Goal: Task Accomplishment & Management: Manage account settings

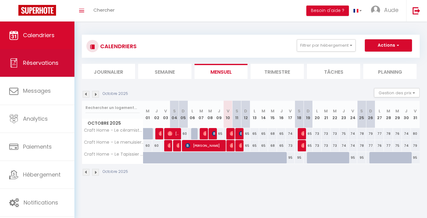
click at [24, 55] on link "Réservations" at bounding box center [37, 63] width 75 height 28
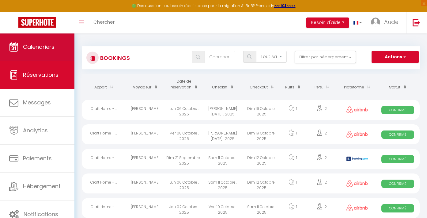
click at [47, 45] on span "Calendriers" at bounding box center [39, 47] width 32 height 8
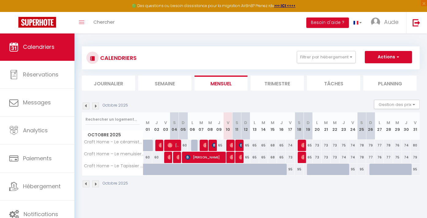
click at [408, 167] on div at bounding box center [409, 173] width 9 height 12
type input "87"
type input "Jeu 30 Octobre 2025"
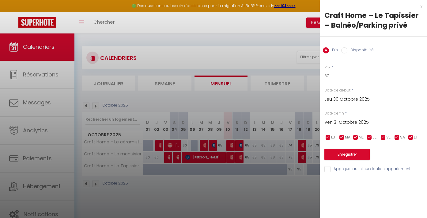
click at [337, 122] on input "Ven 31 Octobre 2025" at bounding box center [376, 122] width 103 height 8
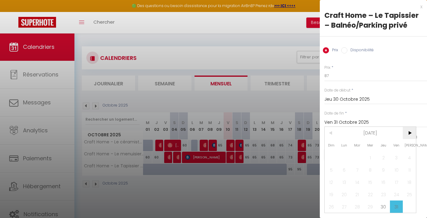
click at [408, 134] on span ">" at bounding box center [409, 133] width 13 height 12
click at [384, 195] on span "20" at bounding box center [383, 194] width 13 height 12
type input "Jeu 20 Novembre 2025"
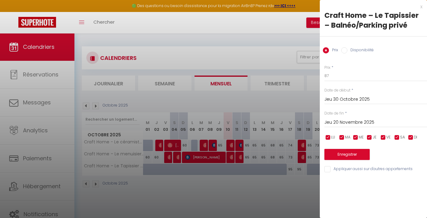
click at [345, 50] on input "Disponibilité" at bounding box center [345, 50] width 6 height 6
radio input "true"
radio input "false"
click at [341, 153] on button "Enregistrer" at bounding box center [347, 154] width 45 height 11
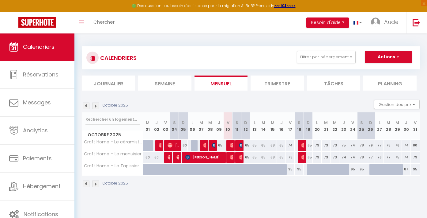
click at [95, 105] on img at bounding box center [95, 105] width 7 height 7
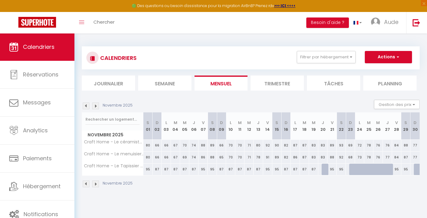
click at [86, 184] on img at bounding box center [86, 183] width 7 height 7
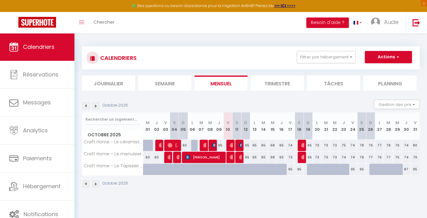
click at [97, 183] on img at bounding box center [95, 183] width 7 height 7
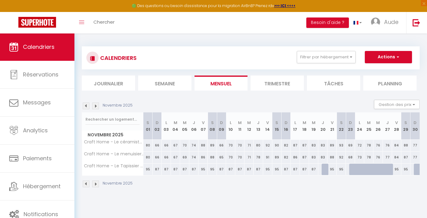
click at [87, 184] on img at bounding box center [86, 183] width 7 height 7
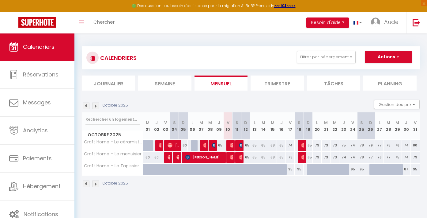
click at [97, 184] on img at bounding box center [95, 183] width 7 height 7
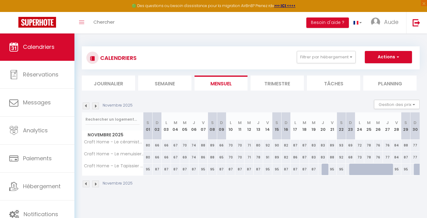
click at [86, 182] on img at bounding box center [86, 183] width 7 height 7
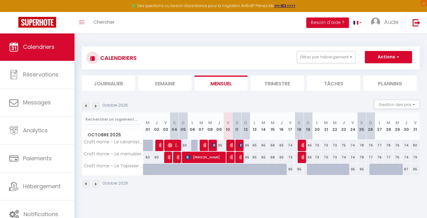
click at [97, 184] on img at bounding box center [95, 183] width 7 height 7
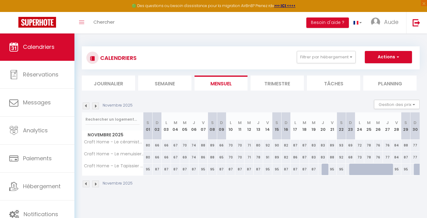
click at [327, 172] on div at bounding box center [326, 169] width 9 height 12
select select "1"
type input "Jeu 20 Novembre 2025"
type input "Ven 21 Novembre 2025"
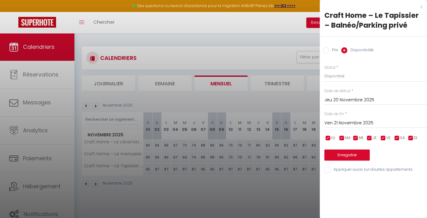
click at [335, 153] on button "Enregistrer" at bounding box center [347, 154] width 45 height 11
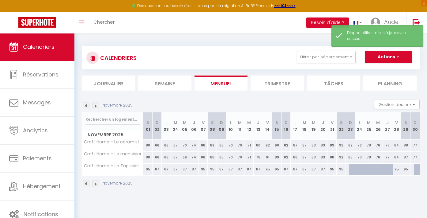
click at [85, 184] on img at bounding box center [86, 183] width 7 height 7
